Goal: Task Accomplishment & Management: Manage account settings

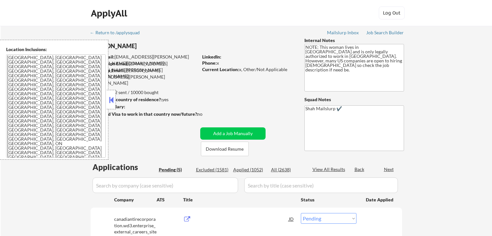
select select ""pending""
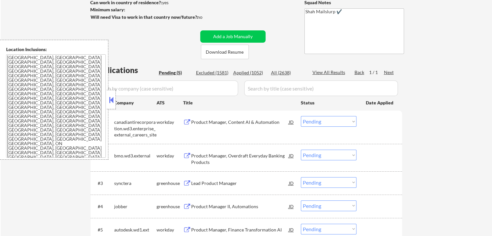
click at [113, 97] on button at bounding box center [111, 100] width 7 height 10
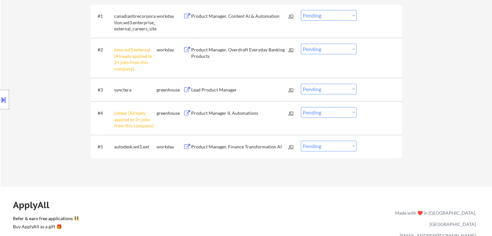
scroll to position [227, 0]
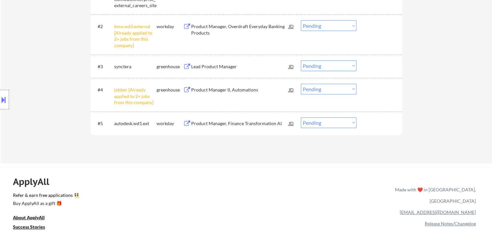
click at [331, 24] on select "Choose an option... Pending Applied Excluded (Questions) Excluded (Expired) Exc…" at bounding box center [329, 25] width 56 height 11
click at [301, 20] on select "Choose an option... Pending Applied Excluded (Questions) Excluded (Expired) Exc…" at bounding box center [329, 25] width 56 height 11
select select ""pending""
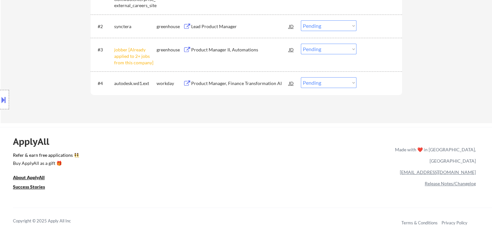
drag, startPoint x: 343, startPoint y: 49, endPoint x: 342, endPoint y: 53, distance: 4.3
click at [343, 49] on select "Choose an option... Pending Applied Excluded (Questions) Excluded (Expired) Exc…" at bounding box center [329, 49] width 56 height 11
click at [301, 44] on select "Choose an option... Pending Applied Excluded (Questions) Excluded (Expired) Exc…" at bounding box center [329, 49] width 56 height 11
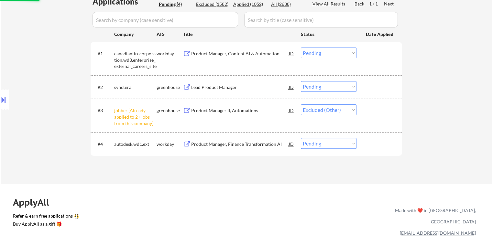
scroll to position [129, 0]
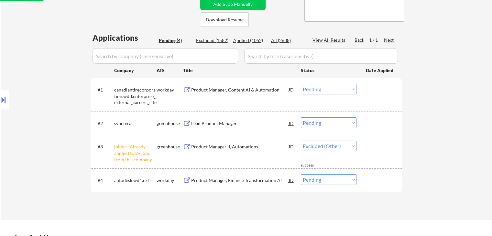
click at [39, 77] on div "Location Inclusions: [GEOGRAPHIC_DATA], [GEOGRAPHIC_DATA] [GEOGRAPHIC_DATA], [G…" at bounding box center [58, 100] width 116 height 120
select select ""pending""
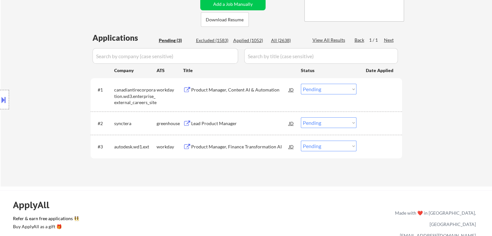
click at [230, 88] on div "Product Manager, Content AI & Automation" at bounding box center [240, 90] width 98 height 6
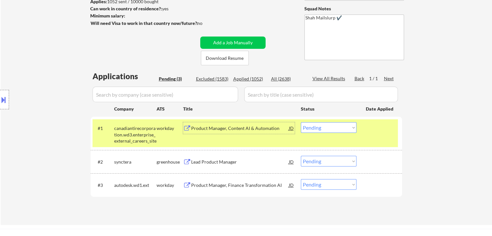
scroll to position [32, 0]
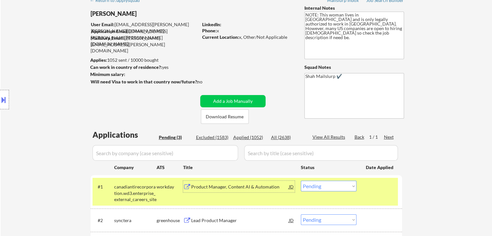
click at [137, 96] on div "← Return to /applysquad Mailslurp Inbox Job Search Builder [PERSON_NAME] User E…" at bounding box center [246, 136] width 323 height 285
drag, startPoint x: 124, startPoint y: 109, endPoint x: 332, endPoint y: 8, distance: 231.8
click at [124, 109] on div "← Return to /applysquad Mailslurp Inbox Job Search Builder [PERSON_NAME] User E…" at bounding box center [246, 136] width 323 height 285
click at [6, 95] on button at bounding box center [3, 100] width 7 height 11
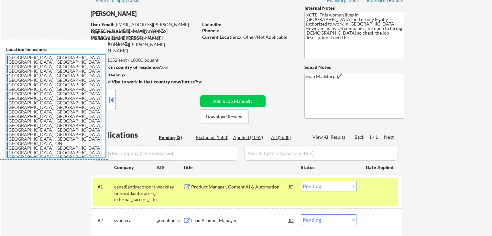
drag, startPoint x: 0, startPoint y: 104, endPoint x: 16, endPoint y: 49, distance: 57.2
click at [4, 53] on div "Location Inclusions: [GEOGRAPHIC_DATA], [GEOGRAPHIC_DATA] [GEOGRAPHIC_DATA], [G…" at bounding box center [54, 100] width 108 height 120
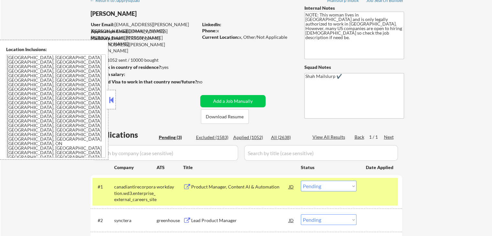
click at [112, 97] on button at bounding box center [111, 100] width 7 height 10
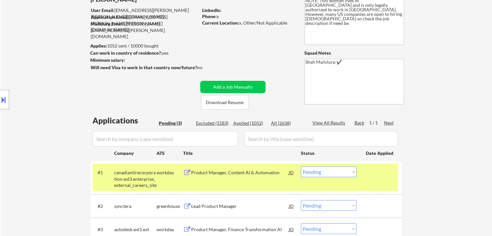
scroll to position [0, 0]
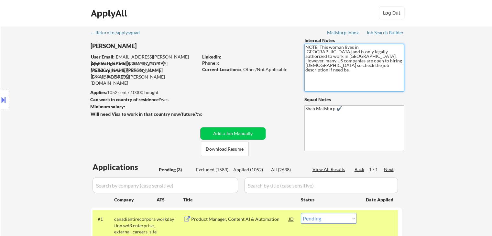
click at [382, 68] on textarea "NOTE: This woman lives in [GEOGRAPHIC_DATA] and is only legally authorized to w…" at bounding box center [355, 68] width 100 height 48
drag, startPoint x: 382, startPoint y: 66, endPoint x: 419, endPoint y: 78, distance: 38.7
click at [296, 46] on div "← Return to /applysquad Mailslurp Inbox Job Search Builder [PERSON_NAME] User E…" at bounding box center [246, 168] width 323 height 285
click at [453, 79] on div "← Return to /applysquad Mailslurp Inbox Job Search Builder [PERSON_NAME] User E…" at bounding box center [247, 171] width 492 height 290
drag, startPoint x: 280, startPoint y: 66, endPoint x: 343, endPoint y: 66, distance: 63.5
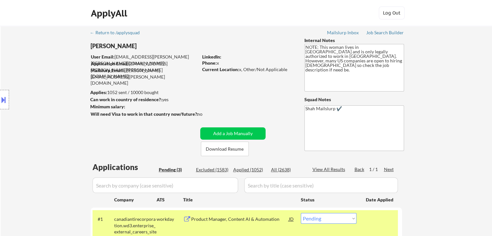
click at [279, 66] on div "[PERSON_NAME] User Email: [EMAIL_ADDRESS][PERSON_NAME][PERSON_NAME][DOMAIN_NAME…" at bounding box center [246, 96] width 323 height 119
click at [433, 66] on div "← Return to /applysquad Mailslurp Inbox Job Search Builder [PERSON_NAME] User E…" at bounding box center [247, 171] width 492 height 290
click at [474, 89] on div "← Return to /applysquad Mailslurp Inbox Job Search Builder [PERSON_NAME] User E…" at bounding box center [247, 171] width 492 height 290
click at [471, 90] on div "← Return to /applysquad Mailslurp Inbox Job Search Builder [PERSON_NAME] User E…" at bounding box center [247, 171] width 492 height 290
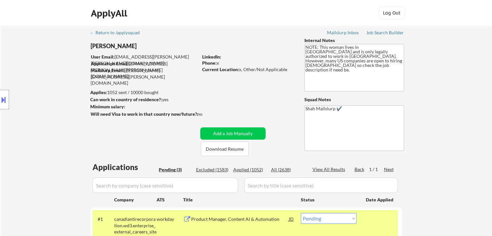
click at [466, 82] on div "← Return to /applysquad Mailslurp Inbox Job Search Builder [PERSON_NAME] User E…" at bounding box center [247, 171] width 492 height 290
click at [469, 70] on div "← Return to /applysquad Mailslurp Inbox Job Search Builder [PERSON_NAME] User E…" at bounding box center [247, 171] width 492 height 290
click at [455, 85] on div "← Return to /applysquad Mailslurp Inbox Job Search Builder [PERSON_NAME] User E…" at bounding box center [247, 171] width 492 height 290
click at [454, 86] on div "← Return to /applysquad Mailslurp Inbox Job Search Builder [PERSON_NAME] User E…" at bounding box center [247, 171] width 492 height 290
click at [456, 86] on div "← Return to /applysquad Mailslurp Inbox Job Search Builder [PERSON_NAME] User E…" at bounding box center [247, 171] width 492 height 290
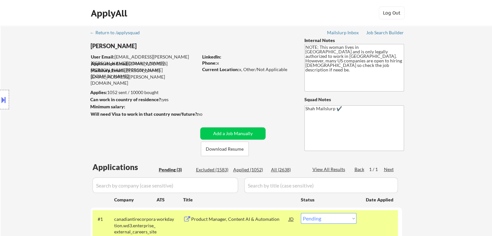
click at [458, 86] on div "← Return to /applysquad Mailslurp Inbox Job Search Builder [PERSON_NAME] User E…" at bounding box center [247, 171] width 492 height 290
drag, startPoint x: 455, startPoint y: 83, endPoint x: 446, endPoint y: 83, distance: 9.1
click at [455, 83] on div "← Return to /applysquad Mailslurp Inbox Job Search Builder [PERSON_NAME] User E…" at bounding box center [247, 171] width 492 height 290
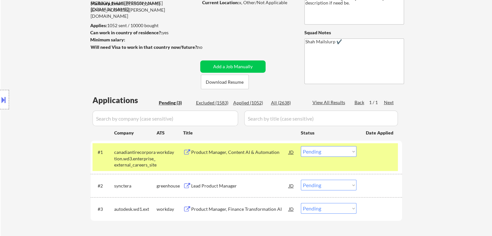
scroll to position [97, 0]
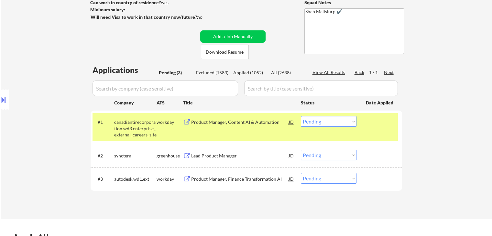
click at [486, 88] on div "← Return to /applysquad Mailslurp Inbox Job Search Builder [PERSON_NAME] User E…" at bounding box center [247, 74] width 492 height 290
click at [481, 84] on div "← Return to /applysquad Mailslurp Inbox Job Search Builder [PERSON_NAME] User E…" at bounding box center [247, 74] width 492 height 290
click at [478, 82] on div "← Return to /applysquad Mailslurp Inbox Job Search Builder [PERSON_NAME] User E…" at bounding box center [247, 74] width 492 height 290
click at [477, 81] on div "← Return to /applysquad Mailslurp Inbox Job Search Builder [PERSON_NAME] User E…" at bounding box center [247, 74] width 492 height 290
click at [477, 79] on div "← Return to /applysquad Mailslurp Inbox Job Search Builder [PERSON_NAME] User E…" at bounding box center [247, 74] width 492 height 290
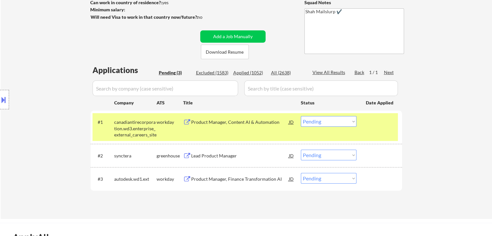
click at [475, 77] on div "← Return to /applysquad Mailslurp Inbox Job Search Builder [PERSON_NAME] User E…" at bounding box center [247, 74] width 492 height 290
click at [463, 80] on div "← Return to /applysquad Mailslurp Inbox Job Search Builder [PERSON_NAME] User E…" at bounding box center [247, 74] width 492 height 290
click at [459, 85] on div "← Return to /applysquad Mailslurp Inbox Job Search Builder [PERSON_NAME] User E…" at bounding box center [247, 74] width 492 height 290
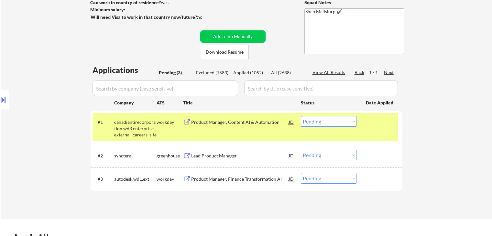
drag, startPoint x: 467, startPoint y: 81, endPoint x: 459, endPoint y: 79, distance: 7.4
click at [467, 81] on div "← Return to /applysquad Mailslurp Inbox Job Search Builder [PERSON_NAME] User E…" at bounding box center [247, 74] width 492 height 290
drag, startPoint x: 348, startPoint y: 121, endPoint x: 348, endPoint y: 126, distance: 4.2
click at [348, 121] on select "Choose an option... Pending Applied Excluded (Questions) Excluded (Expired) Exc…" at bounding box center [329, 121] width 56 height 11
click at [301, 116] on select "Choose an option... Pending Applied Excluded (Questions) Excluded (Expired) Exc…" at bounding box center [329, 121] width 56 height 11
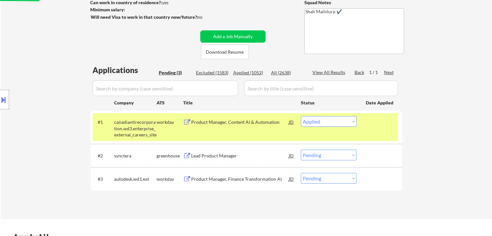
drag, startPoint x: 445, startPoint y: 95, endPoint x: 439, endPoint y: 95, distance: 6.5
click at [445, 95] on div "← Return to /applysquad Mailslurp Inbox Job Search Builder [PERSON_NAME] User E…" at bounding box center [247, 74] width 492 height 290
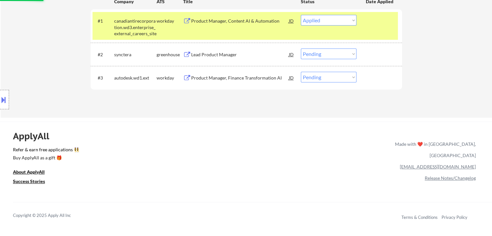
scroll to position [162, 0]
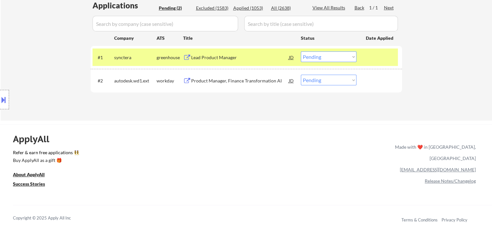
click at [220, 62] on div "Lead Product Manager" at bounding box center [240, 57] width 98 height 12
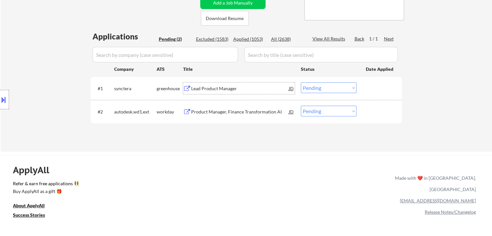
scroll to position [129, 0]
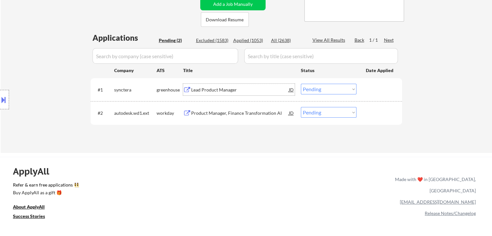
click at [327, 90] on select "Choose an option... Pending Applied Excluded (Questions) Excluded (Expired) Exc…" at bounding box center [329, 89] width 56 height 11
click at [301, 84] on select "Choose an option... Pending Applied Excluded (Questions) Excluded (Expired) Exc…" at bounding box center [329, 89] width 56 height 11
click at [237, 144] on div "← Return to /applysquad Mailslurp Inbox Job Search Builder [PERSON_NAME] User E…" at bounding box center [246, 22] width 323 height 252
click at [234, 112] on div "Product Manager, Finance Transformation AI" at bounding box center [240, 113] width 98 height 6
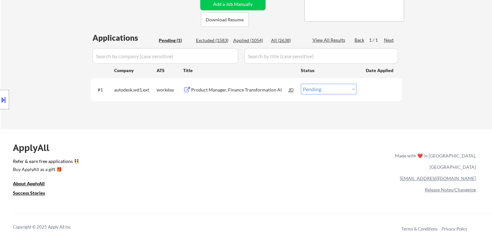
click at [327, 91] on select "Choose an option... Pending Applied Excluded (Questions) Excluded (Expired) Exc…" at bounding box center [329, 89] width 56 height 11
click at [301, 84] on select "Choose an option... Pending Applied Excluded (Questions) Excluded (Expired) Exc…" at bounding box center [329, 89] width 56 height 11
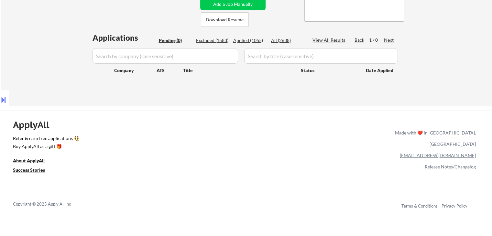
click at [237, 183] on div "ApplyAll Refer & earn free applications 👯‍♀️ Buy ApplyAll as a gift 🎁 About App…" at bounding box center [246, 166] width 492 height 103
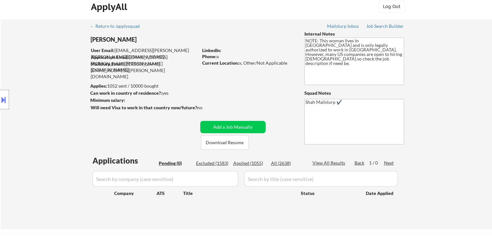
scroll to position [0, 0]
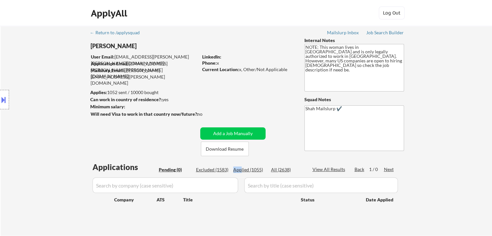
drag, startPoint x: 267, startPoint y: 169, endPoint x: 242, endPoint y: 167, distance: 25.6
click at [242, 167] on div "Pending (0) Excluded (1583) Applied (1055) All (2638)" at bounding box center [231, 170] width 145 height 7
drag, startPoint x: 385, startPoint y: 34, endPoint x: 376, endPoint y: 42, distance: 12.1
click at [385, 34] on div "Job Search Builder" at bounding box center [385, 32] width 38 height 5
drag, startPoint x: 56, startPoint y: 129, endPoint x: 230, endPoint y: 126, distance: 174.8
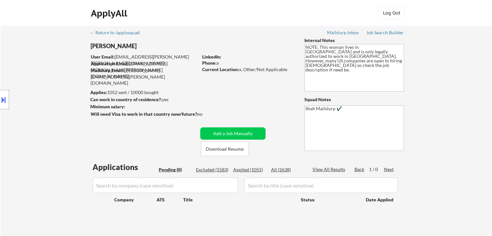
click at [56, 128] on div "Location Inclusions: [GEOGRAPHIC_DATA], [GEOGRAPHIC_DATA] [GEOGRAPHIC_DATA], [G…" at bounding box center [58, 100] width 116 height 120
click at [437, 96] on div "← Return to /applysquad Mailslurp Inbox Job Search Builder [PERSON_NAME] User E…" at bounding box center [247, 131] width 492 height 210
click at [435, 92] on div "← Return to /applysquad Mailslurp Inbox Job Search Builder [PERSON_NAME] User E…" at bounding box center [247, 131] width 492 height 210
drag, startPoint x: 435, startPoint y: 94, endPoint x: 434, endPoint y: 90, distance: 3.3
click at [435, 91] on div "← Return to /applysquad Mailslurp Inbox Job Search Builder [PERSON_NAME] User E…" at bounding box center [247, 131] width 492 height 210
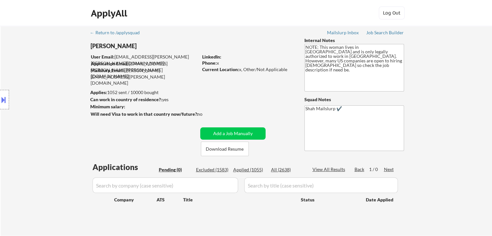
click at [433, 92] on div "← Return to /applysquad Mailslurp Inbox Job Search Builder [PERSON_NAME] User E…" at bounding box center [247, 131] width 492 height 210
click at [433, 91] on div "← Return to /applysquad Mailslurp Inbox Job Search Builder [PERSON_NAME] User E…" at bounding box center [247, 131] width 492 height 210
click at [434, 91] on div "← Return to /applysquad Mailslurp Inbox Job Search Builder [PERSON_NAME] User E…" at bounding box center [247, 131] width 492 height 210
click at [435, 91] on div "← Return to /applysquad Mailslurp Inbox Job Search Builder [PERSON_NAME] User E…" at bounding box center [247, 131] width 492 height 210
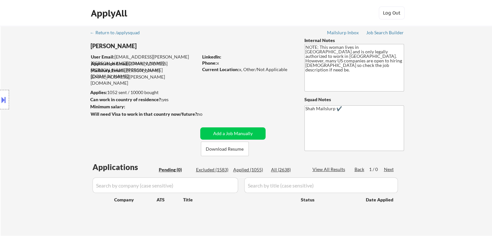
drag, startPoint x: 446, startPoint y: 100, endPoint x: 445, endPoint y: 96, distance: 4.0
click at [448, 98] on div "← Return to /applysquad Mailslurp Inbox Job Search Builder [PERSON_NAME] User E…" at bounding box center [247, 131] width 492 height 210
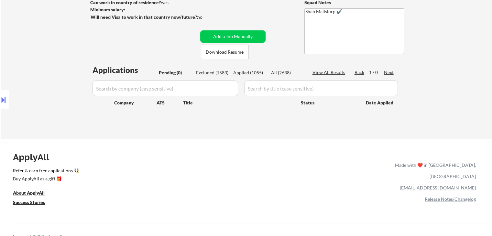
click at [447, 90] on div "← Return to /applysquad Mailslurp Inbox Job Search Builder [PERSON_NAME] User E…" at bounding box center [247, 34] width 492 height 210
click at [447, 87] on div "← Return to /applysquad Mailslurp Inbox Job Search Builder [PERSON_NAME] User E…" at bounding box center [247, 34] width 492 height 210
drag, startPoint x: 447, startPoint y: 87, endPoint x: 449, endPoint y: 83, distance: 4.5
click at [448, 84] on div "← Return to /applysquad Mailslurp Inbox Job Search Builder [PERSON_NAME] User E…" at bounding box center [247, 34] width 492 height 210
click at [448, 83] on div "← Return to /applysquad Mailslurp Inbox Job Search Builder [PERSON_NAME] User E…" at bounding box center [247, 34] width 492 height 210
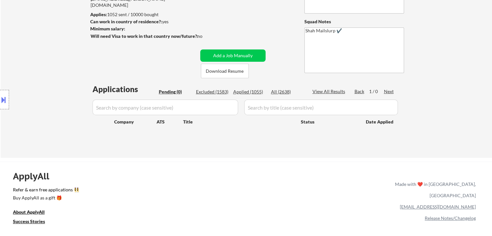
scroll to position [32, 0]
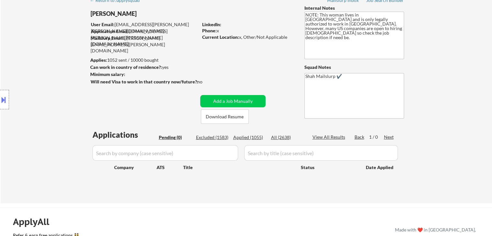
click at [86, 90] on div "Location Inclusions: [GEOGRAPHIC_DATA], [GEOGRAPHIC_DATA] [GEOGRAPHIC_DATA], [G…" at bounding box center [58, 100] width 116 height 120
click at [85, 90] on div "Location Inclusions: [GEOGRAPHIC_DATA], [GEOGRAPHIC_DATA] [GEOGRAPHIC_DATA], [G…" at bounding box center [58, 100] width 116 height 120
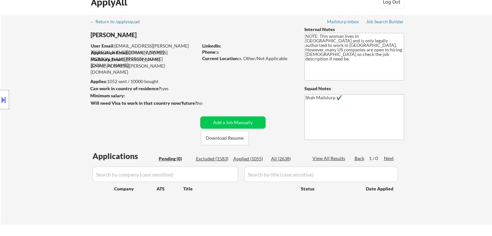
scroll to position [0, 0]
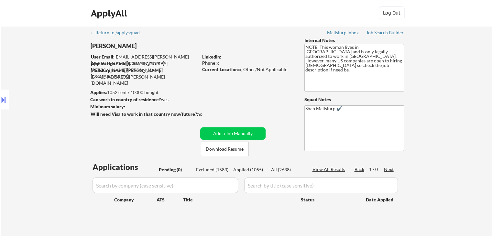
click at [85, 90] on div "Location Inclusions: [GEOGRAPHIC_DATA], [GEOGRAPHIC_DATA] [GEOGRAPHIC_DATA], [G…" at bounding box center [58, 100] width 116 height 120
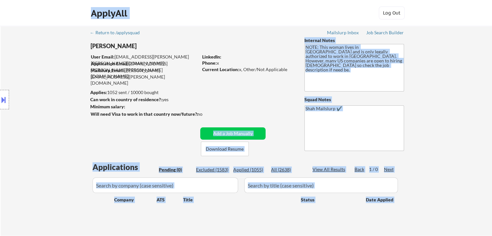
drag, startPoint x: 181, startPoint y: 111, endPoint x: 112, endPoint y: 85, distance: 74.0
click at [112, 85] on body "← Return to /applysquad Mailslurp Inbox Job Search Builder [PERSON_NAME] User E…" at bounding box center [246, 118] width 492 height 236
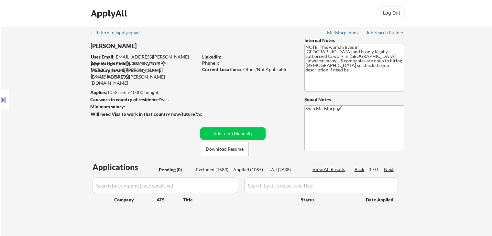
click at [123, 88] on div "← Return to /applysquad Mailslurp Inbox Job Search Builder [PERSON_NAME] User E…" at bounding box center [246, 128] width 323 height 205
drag, startPoint x: 260, startPoint y: 98, endPoint x: 318, endPoint y: 88, distance: 58.8
click at [260, 97] on div "← Return to /applysquad Mailslurp Inbox Job Search Builder [PERSON_NAME] User E…" at bounding box center [246, 128] width 323 height 205
drag, startPoint x: 467, startPoint y: 65, endPoint x: 464, endPoint y: 64, distance: 3.8
click at [467, 64] on div "← Return to /applysquad Mailslurp Inbox Job Search Builder [PERSON_NAME] User E…" at bounding box center [247, 131] width 492 height 210
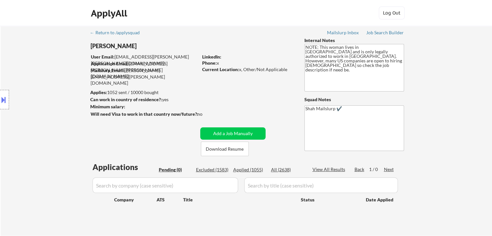
click at [448, 75] on div "← Return to /applysquad Mailslurp Inbox Job Search Builder [PERSON_NAME] User E…" at bounding box center [247, 131] width 492 height 210
drag, startPoint x: 379, startPoint y: 56, endPoint x: 320, endPoint y: 41, distance: 61.2
click at [316, 41] on div "Internal Notes NOTE: This woman lives in [GEOGRAPHIC_DATA] and is only legally …" at bounding box center [355, 94] width 100 height 114
click at [373, 74] on textarea "NOTE: This woman lives in [GEOGRAPHIC_DATA] and is only legally authorized to w…" at bounding box center [355, 68] width 100 height 48
drag, startPoint x: 385, startPoint y: 61, endPoint x: 308, endPoint y: 46, distance: 78.3
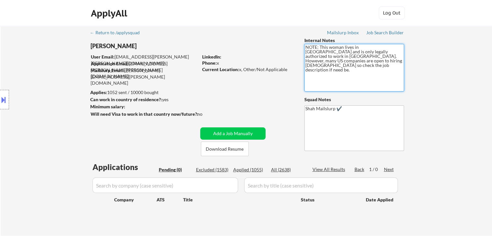
click at [308, 46] on textarea "NOTE: This woman lives in [GEOGRAPHIC_DATA] and is only legally authorized to w…" at bounding box center [355, 68] width 100 height 48
click at [442, 101] on div "← Return to /applysquad Mailslurp Inbox Job Search Builder [PERSON_NAME] User E…" at bounding box center [247, 131] width 492 height 210
click at [475, 100] on div "← Return to /applysquad Mailslurp Inbox Job Search Builder [PERSON_NAME] User E…" at bounding box center [247, 131] width 492 height 210
drag, startPoint x: 460, startPoint y: 90, endPoint x: 428, endPoint y: 85, distance: 33.0
click at [460, 89] on div "← Return to /applysquad Mailslurp Inbox Job Search Builder [PERSON_NAME] User E…" at bounding box center [247, 131] width 492 height 210
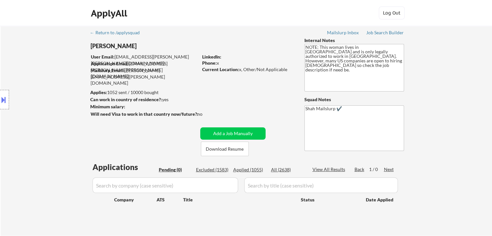
click at [435, 130] on div "← Return to /applysquad Mailslurp Inbox Job Search Builder [PERSON_NAME] User E…" at bounding box center [247, 131] width 492 height 210
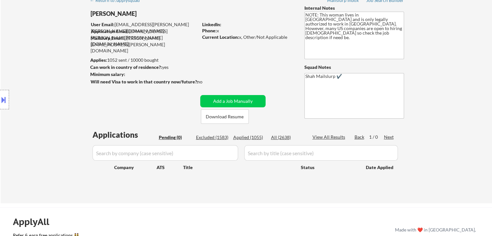
drag, startPoint x: 84, startPoint y: 96, endPoint x: 204, endPoint y: 122, distance: 122.2
click at [84, 96] on div "Location Inclusions: [GEOGRAPHIC_DATA], [GEOGRAPHIC_DATA] [GEOGRAPHIC_DATA], [G…" at bounding box center [58, 100] width 116 height 120
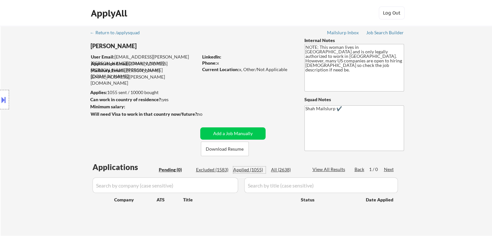
click at [241, 171] on div "Applied (1055)" at bounding box center [249, 170] width 32 height 6
select select ""applied""
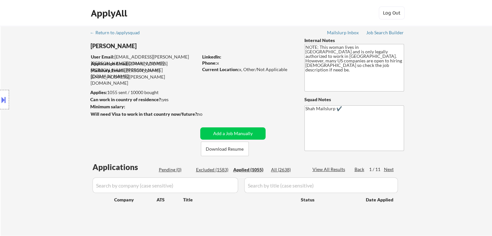
select select ""applied""
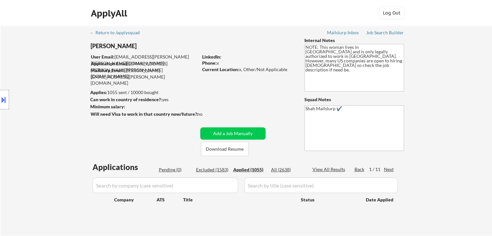
select select ""applied""
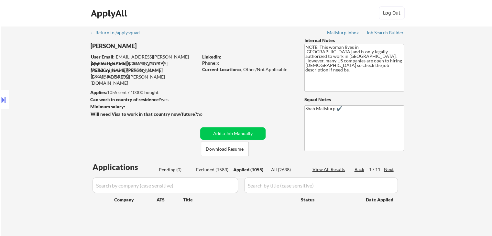
select select ""applied""
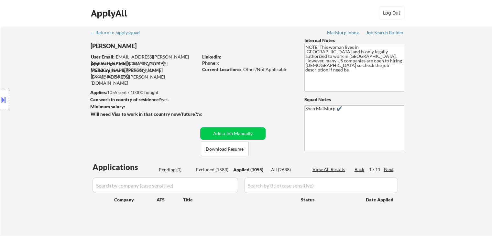
select select ""applied""
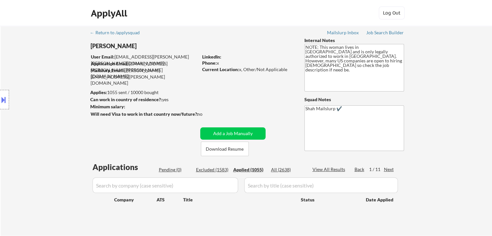
select select ""applied""
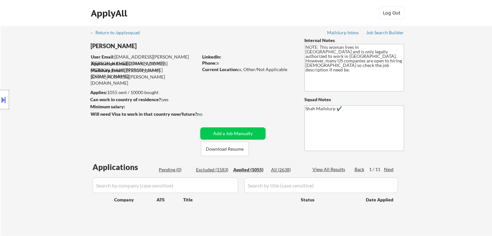
select select ""applied""
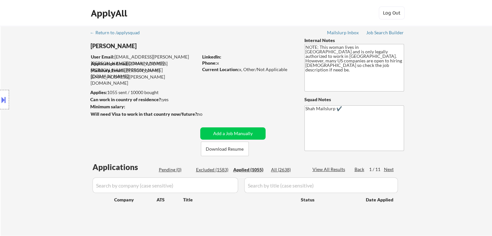
select select ""applied""
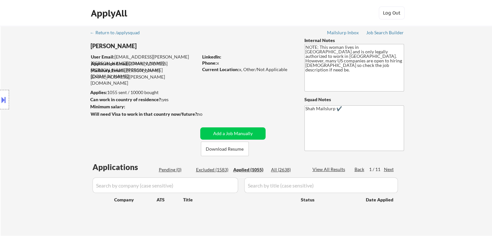
select select ""applied""
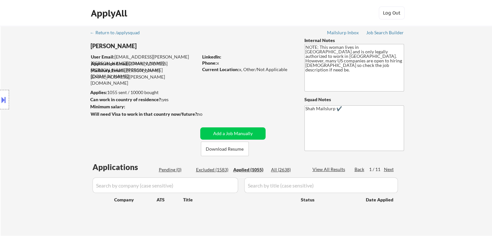
select select ""applied""
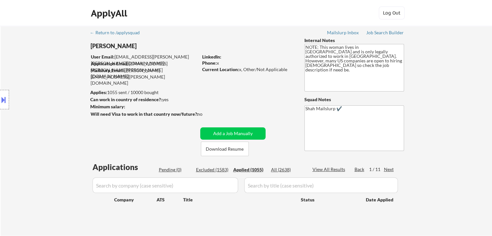
select select ""applied""
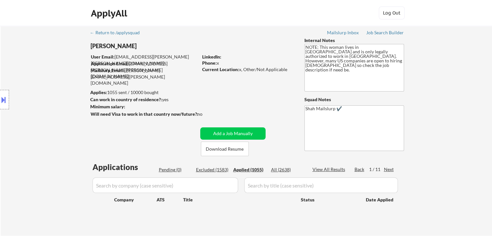
select select ""applied""
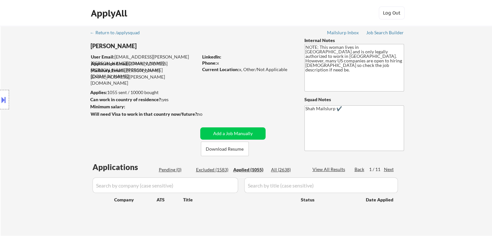
select select ""applied""
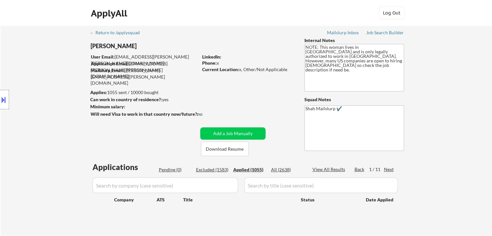
select select ""applied""
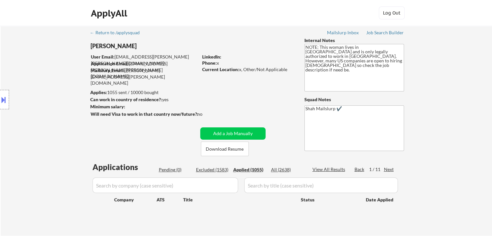
select select ""applied""
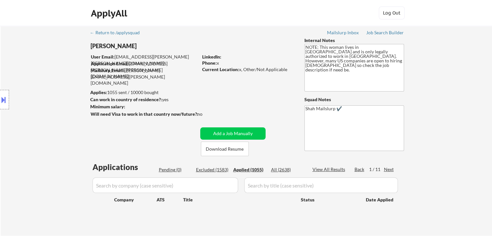
select select ""applied""
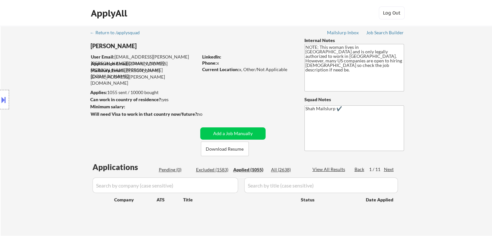
select select ""applied""
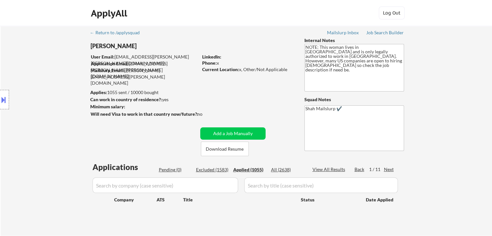
select select ""applied""
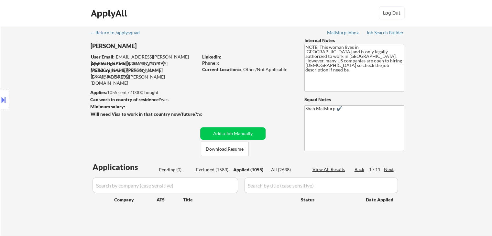
select select ""applied""
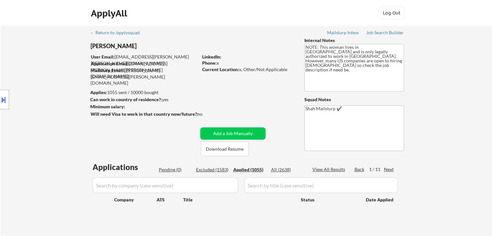
select select ""applied""
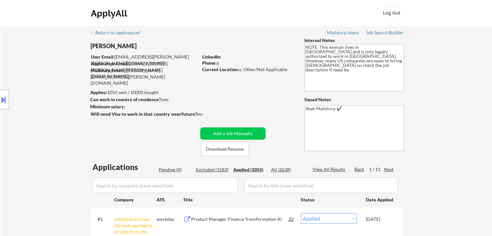
drag, startPoint x: 441, startPoint y: 153, endPoint x: 440, endPoint y: 144, distance: 9.7
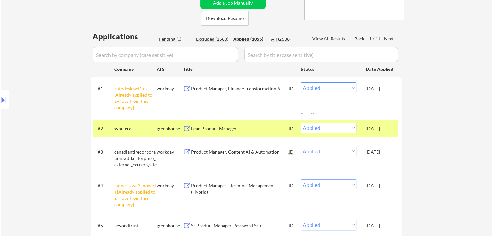
scroll to position [129, 0]
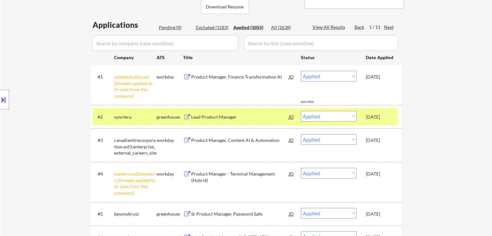
scroll to position [0, 0]
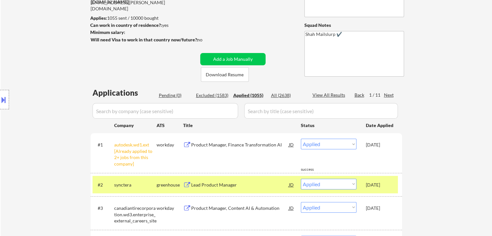
scroll to position [32, 0]
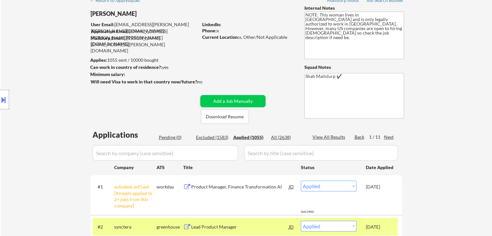
drag, startPoint x: 167, startPoint y: 139, endPoint x: 171, endPoint y: 136, distance: 4.9
click at [167, 138] on div "Pending (0)" at bounding box center [175, 137] width 32 height 6
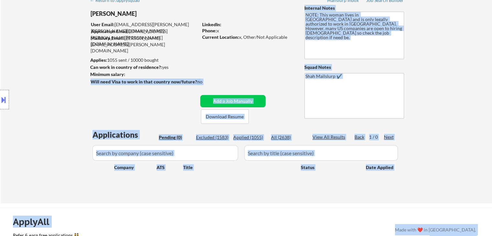
drag, startPoint x: 217, startPoint y: 83, endPoint x: 114, endPoint y: 70, distance: 103.8
click at [114, 70] on body "← Return to /applysquad Mailslurp Inbox Job Search Builder [PERSON_NAME] User E…" at bounding box center [246, 86] width 492 height 236
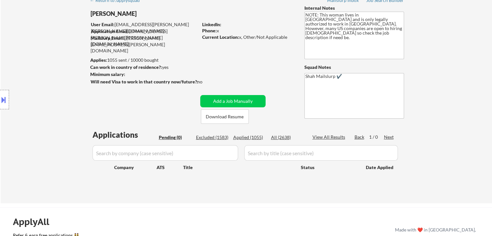
drag, startPoint x: 230, startPoint y: 69, endPoint x: 236, endPoint y: 66, distance: 5.9
click at [233, 68] on div "← Return to /applysquad Mailslurp Inbox Job Search Builder [PERSON_NAME] User E…" at bounding box center [246, 96] width 323 height 205
drag, startPoint x: 240, startPoint y: 32, endPoint x: 273, endPoint y: 33, distance: 33.7
click at [273, 33] on div "Phone: x" at bounding box center [248, 31] width 92 height 6
click at [268, 52] on div "← Return to /applysquad Mailslurp Inbox Job Search Builder [PERSON_NAME] User E…" at bounding box center [246, 96] width 323 height 205
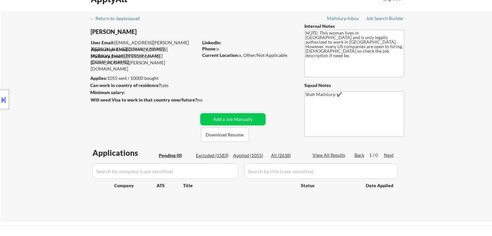
scroll to position [0, 0]
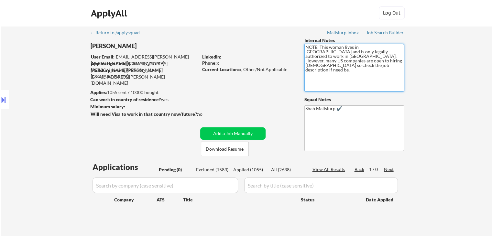
drag, startPoint x: 381, startPoint y: 64, endPoint x: 318, endPoint y: 48, distance: 65.2
click at [318, 48] on textarea "NOTE: This woman lives in [GEOGRAPHIC_DATA] and is only legally authorized to w…" at bounding box center [355, 68] width 100 height 48
click at [225, 108] on div "← Return to /applysquad Mailslurp Inbox Job Search Builder [PERSON_NAME] User E…" at bounding box center [246, 128] width 323 height 205
